Goal: Task Accomplishment & Management: Manage account settings

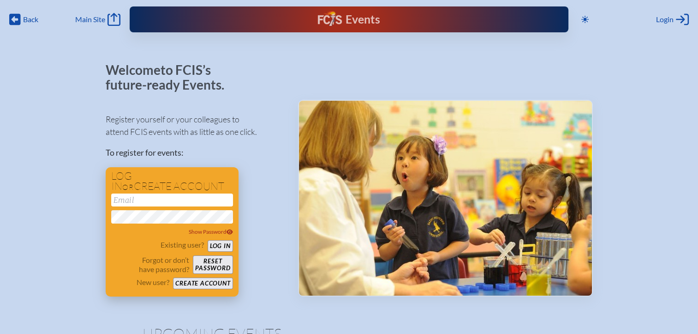
type input "[EMAIL_ADDRESS][DOMAIN_NAME]"
click at [217, 247] on button "Log in" at bounding box center [220, 246] width 25 height 12
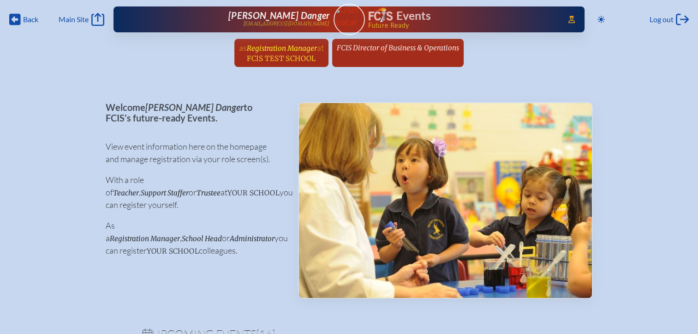
click at [298, 60] on span "FCIS Test School" at bounding box center [281, 58] width 69 height 9
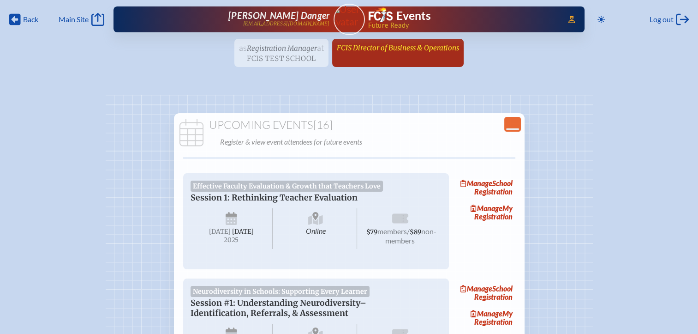
click at [421, 54] on link "FCIS Director of Business & Operations since [DATE]" at bounding box center [398, 48] width 130 height 18
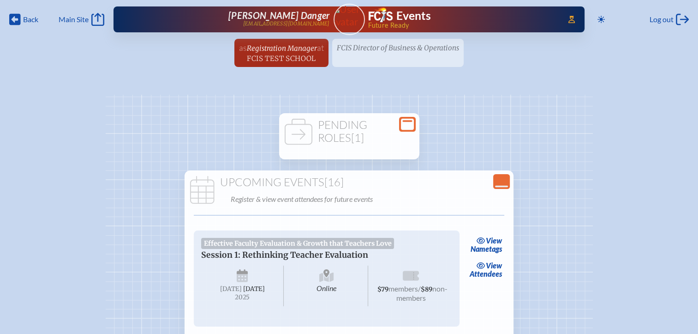
click at [381, 139] on h1 "Pending Roles [1]" at bounding box center [349, 131] width 133 height 25
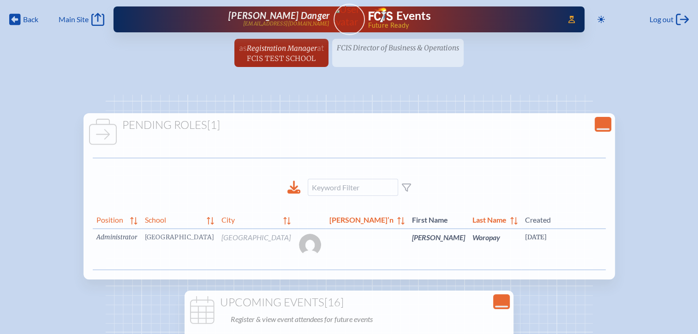
scroll to position [0, 11]
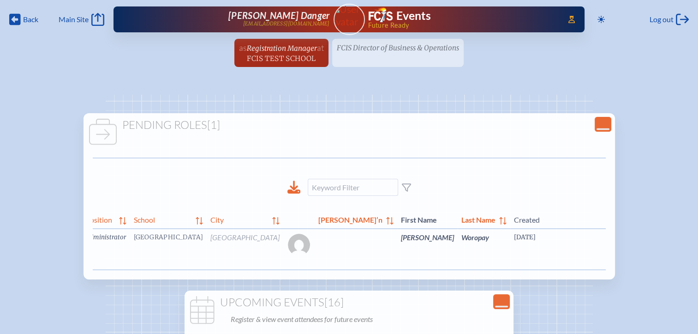
click at [685, 261] on link "edit Person’s Details" at bounding box center [700, 250] width 31 height 29
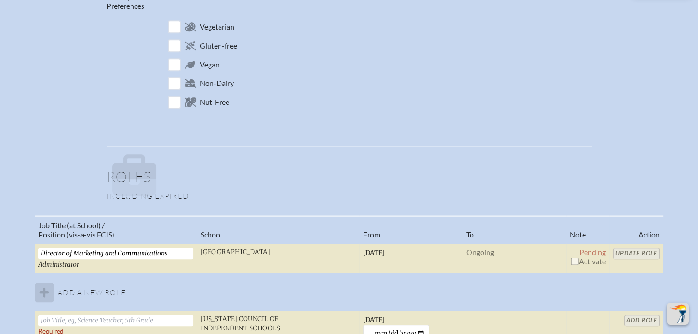
scroll to position [507, 0]
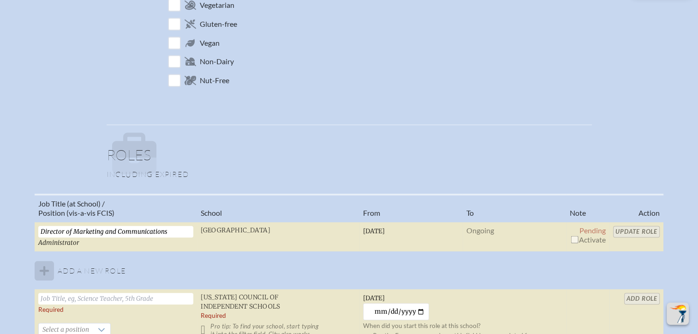
click at [578, 239] on span "Activate" at bounding box center [588, 239] width 36 height 9
click at [572, 238] on input "checkbox" at bounding box center [574, 238] width 7 height 7
checkbox input "true"
click at [638, 226] on input "Update Role" at bounding box center [636, 232] width 47 height 12
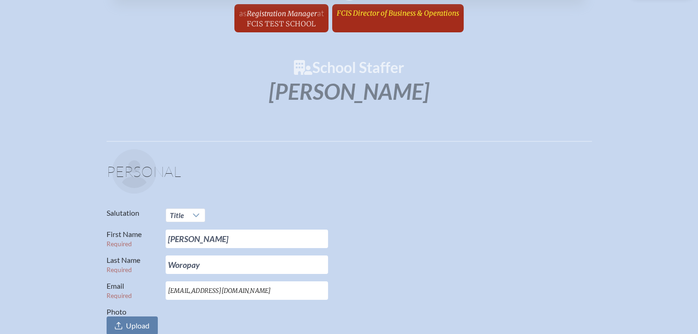
scroll to position [0, 0]
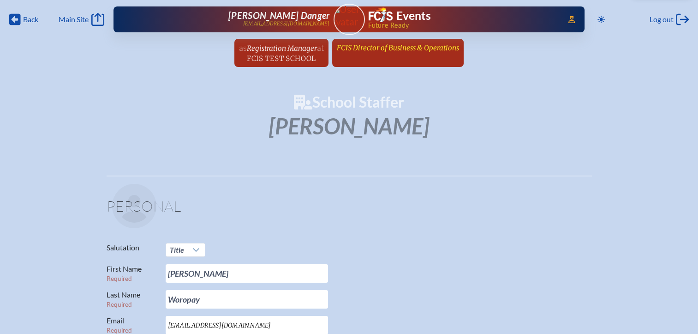
click at [404, 52] on link "FCIS Director of Business & Operations since February 4th, 2003" at bounding box center [398, 48] width 130 height 18
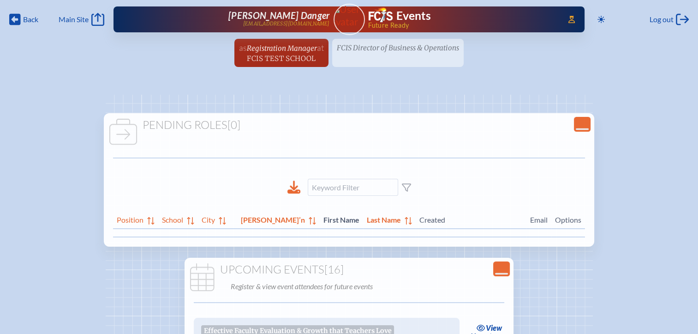
click at [384, 49] on ul "as Registration Manager at FCIS Test School since July 2nd, 2024 FCIS Director …" at bounding box center [349, 56] width 698 height 34
click at [298, 48] on span "Registration Manager" at bounding box center [282, 48] width 70 height 9
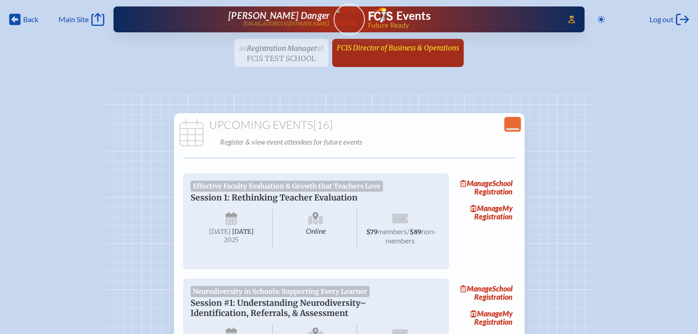
click at [380, 50] on span "FCIS Director of Business & Operations" at bounding box center [398, 47] width 122 height 9
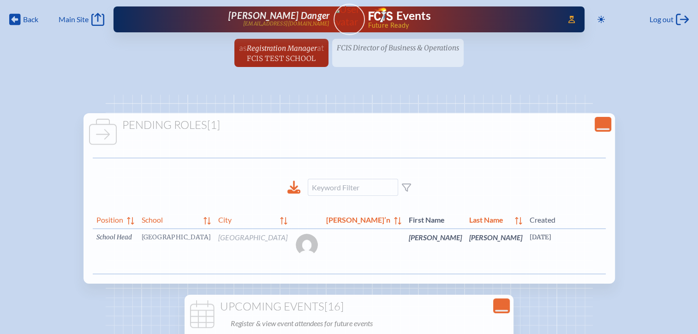
scroll to position [0, 6]
click at [696, 254] on link "edit Person’s Details" at bounding box center [711, 250] width 31 height 29
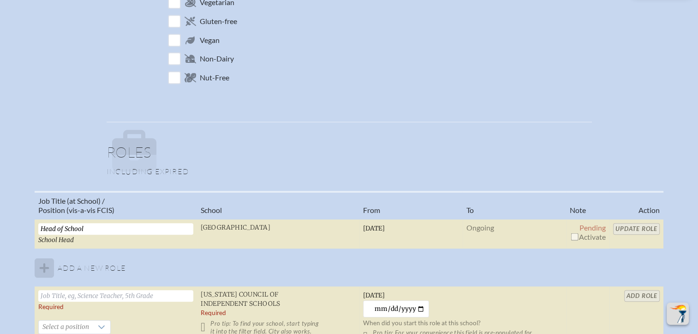
scroll to position [600, 0]
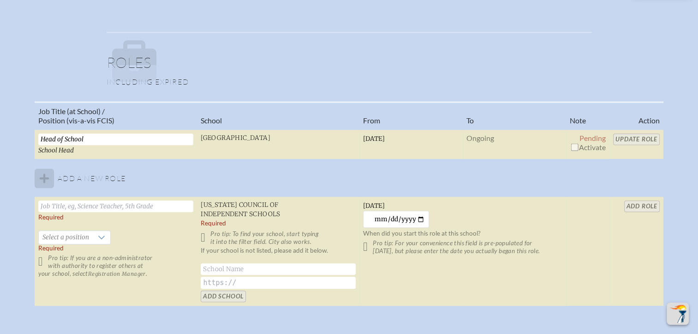
click at [573, 143] on input "checkbox" at bounding box center [574, 146] width 7 height 7
checkbox input "true"
click at [631, 140] on input "Update Role" at bounding box center [636, 139] width 47 height 12
